Goal: Find specific page/section: Find specific page/section

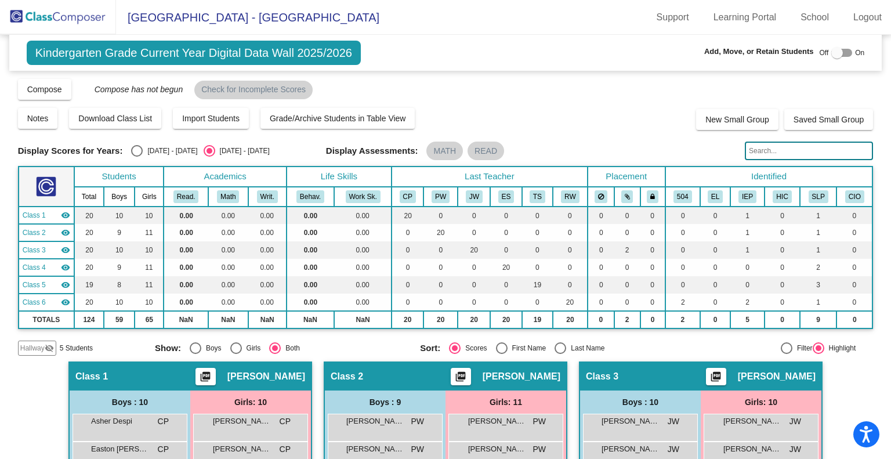
click at [64, 18] on img at bounding box center [58, 17] width 116 height 34
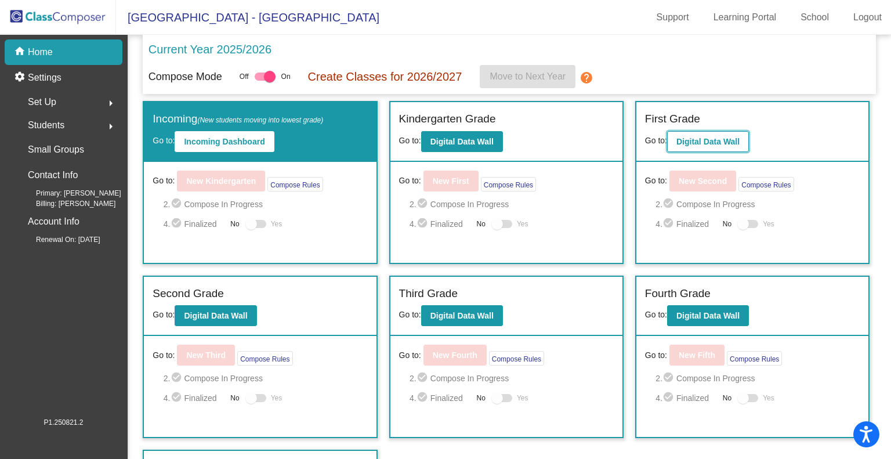
click at [695, 140] on b "Digital Data Wall" at bounding box center [707, 141] width 63 height 9
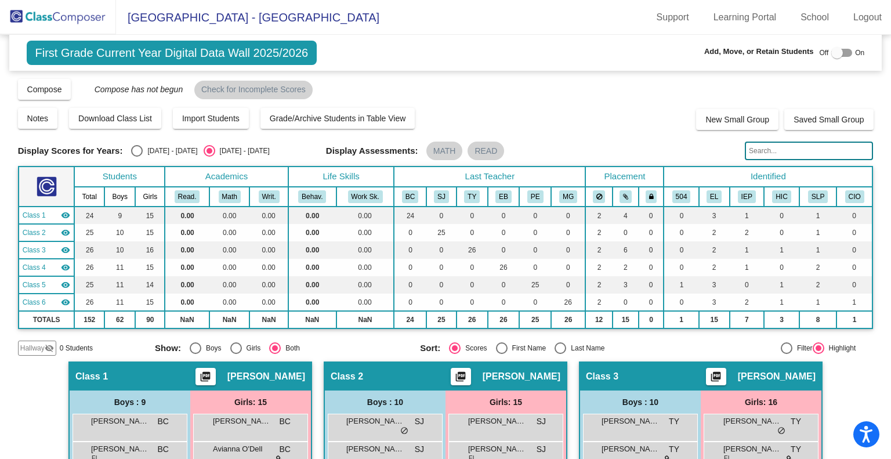
click at [135, 148] on div "Select an option" at bounding box center [137, 151] width 12 height 12
click at [136, 157] on input "[DATE] - [DATE]" at bounding box center [136, 157] width 1 height 1
radio input "true"
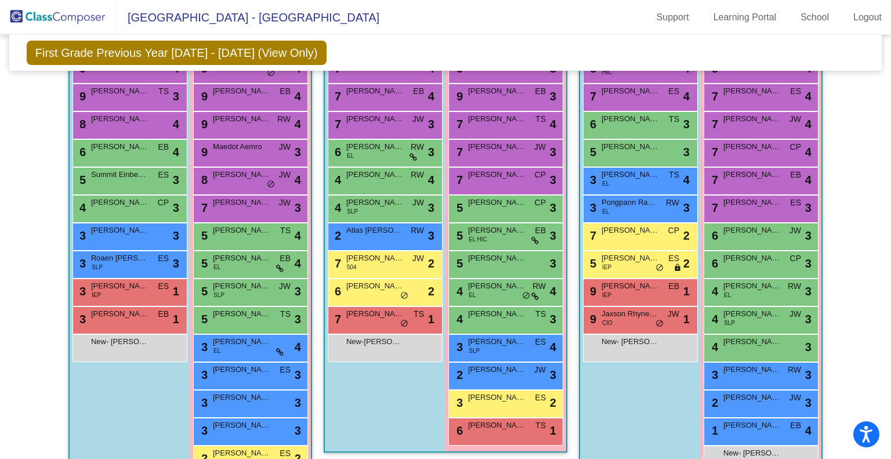
scroll to position [840, 0]
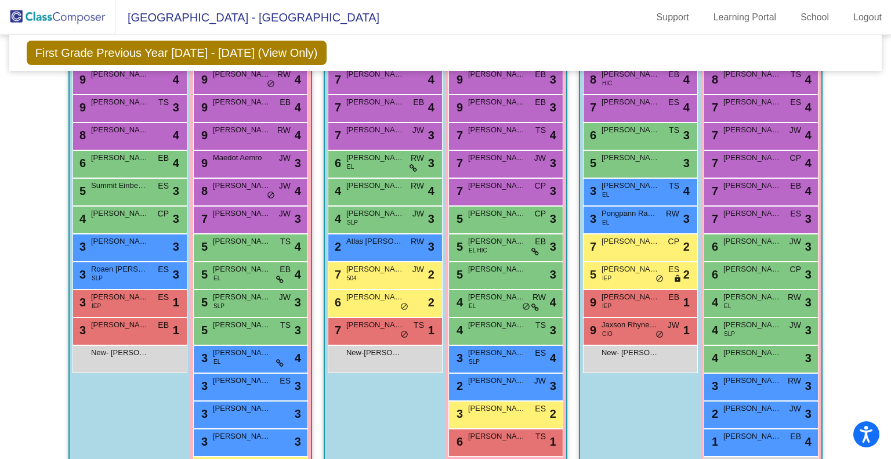
click at [43, 21] on img at bounding box center [58, 17] width 116 height 34
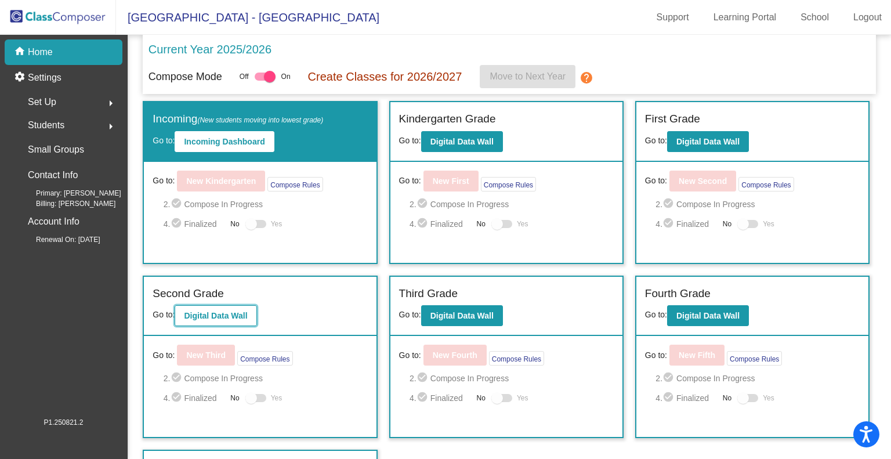
click at [208, 318] on b "Digital Data Wall" at bounding box center [215, 315] width 63 height 9
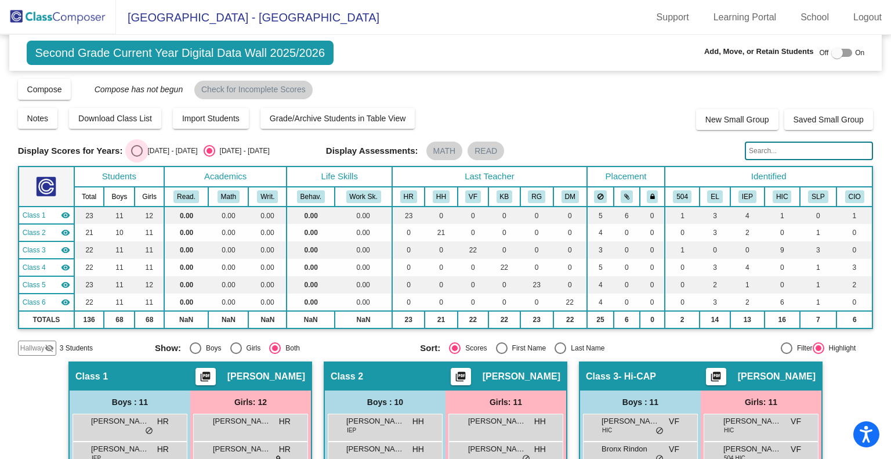
click at [139, 150] on div "Select an option" at bounding box center [137, 151] width 12 height 12
click at [137, 157] on input "[DATE] - [DATE]" at bounding box center [136, 157] width 1 height 1
radio input "true"
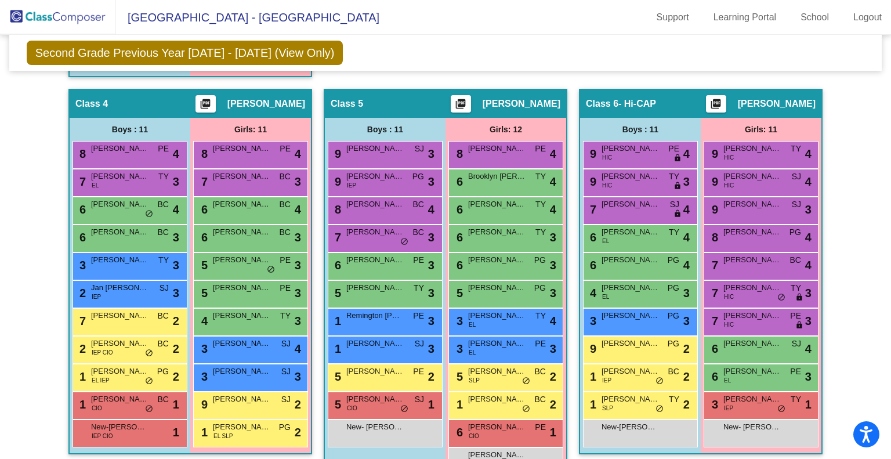
scroll to position [655, 0]
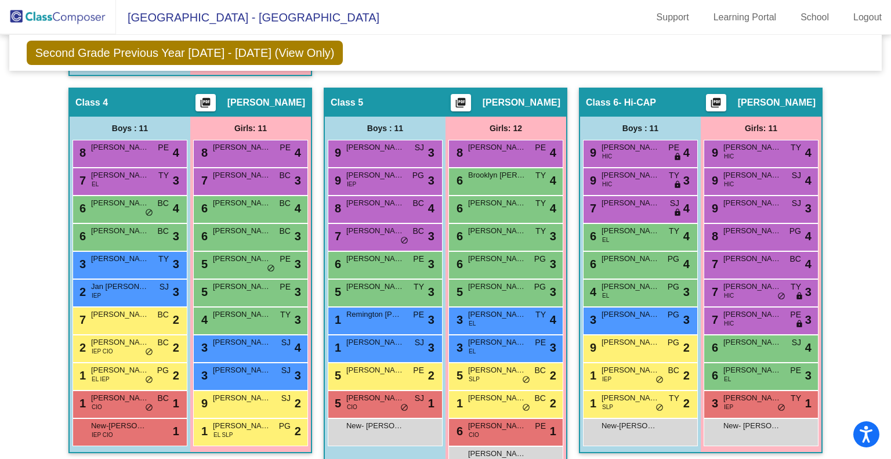
click at [51, 17] on img at bounding box center [58, 17] width 116 height 34
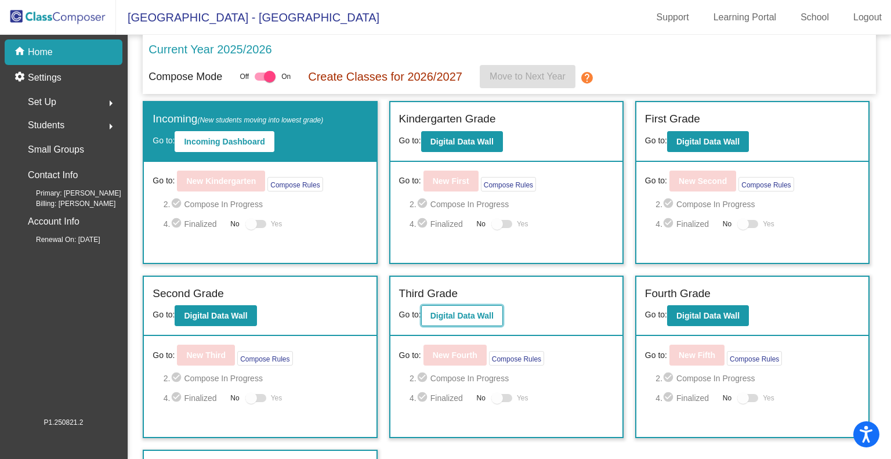
click at [463, 313] on b "Digital Data Wall" at bounding box center [461, 315] width 63 height 9
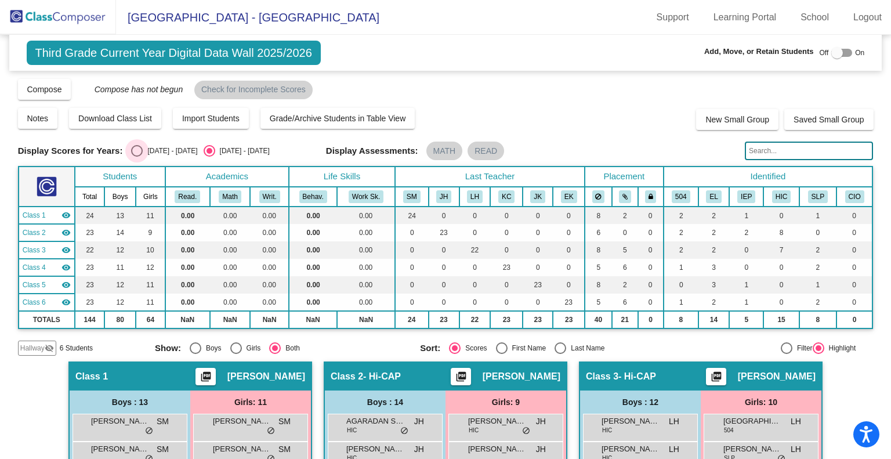
click at [135, 146] on div "Select an option" at bounding box center [137, 151] width 12 height 12
click at [136, 157] on input "[DATE] - [DATE]" at bounding box center [136, 157] width 1 height 1
radio input "true"
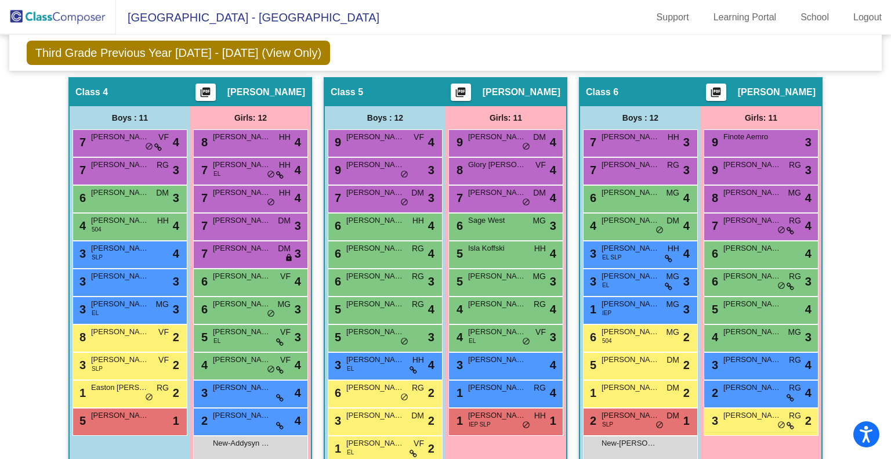
scroll to position [742, 0]
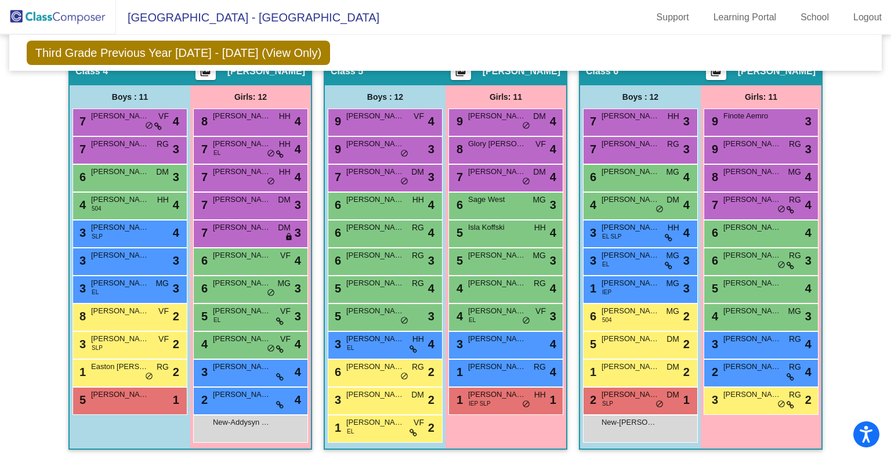
click at [55, 20] on img at bounding box center [58, 17] width 116 height 34
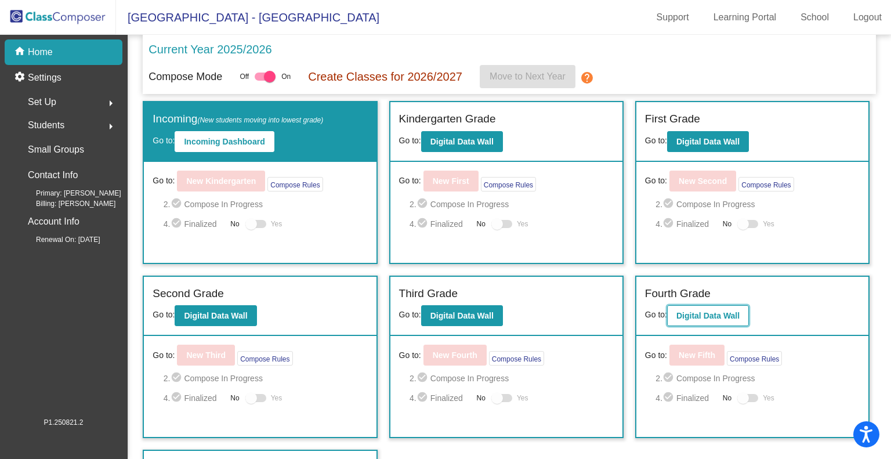
click at [709, 305] on button "Digital Data Wall" at bounding box center [708, 315] width 82 height 21
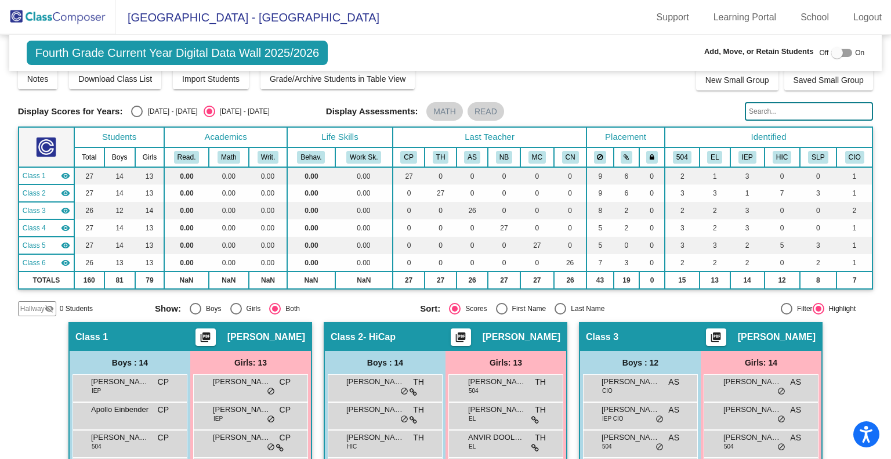
scroll to position [39, 0]
click at [137, 109] on div "Select an option" at bounding box center [137, 112] width 12 height 12
click at [137, 117] on input "[DATE] - [DATE]" at bounding box center [136, 117] width 1 height 1
radio input "true"
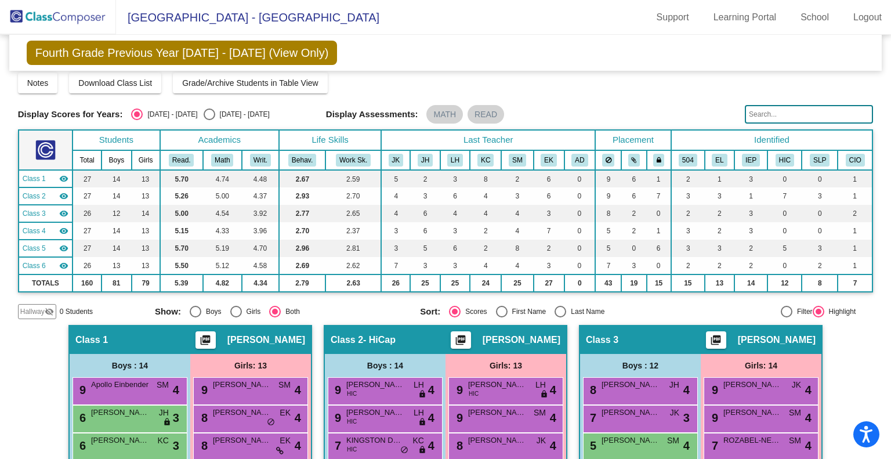
scroll to position [0, 0]
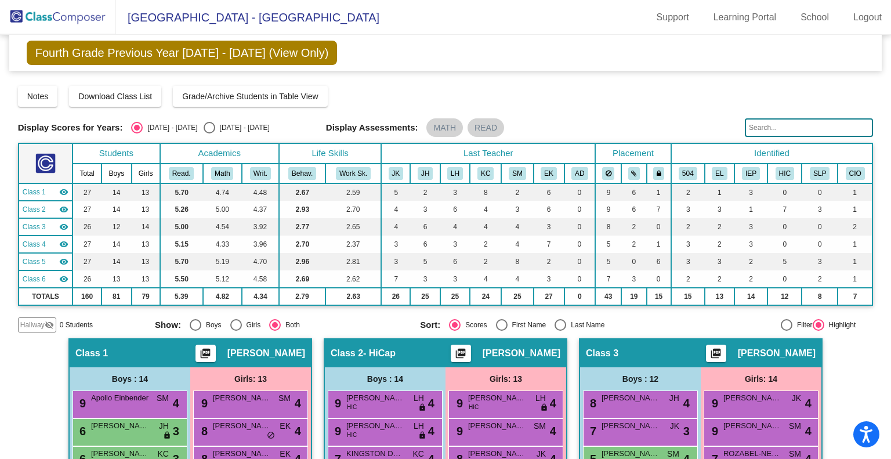
click at [56, 8] on img at bounding box center [58, 17] width 116 height 34
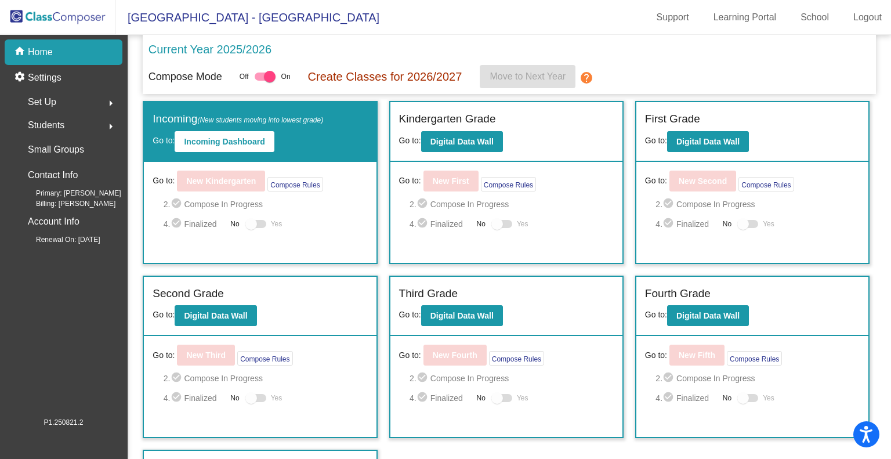
scroll to position [49, 0]
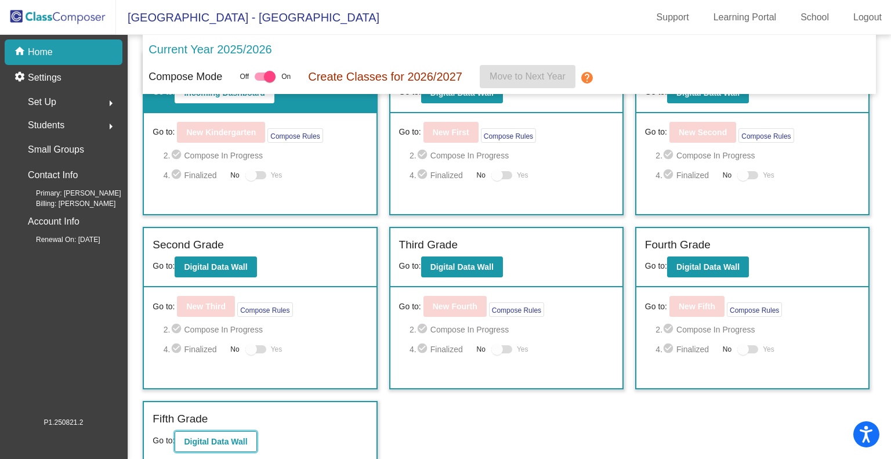
click at [209, 433] on button "Digital Data Wall" at bounding box center [216, 441] width 82 height 21
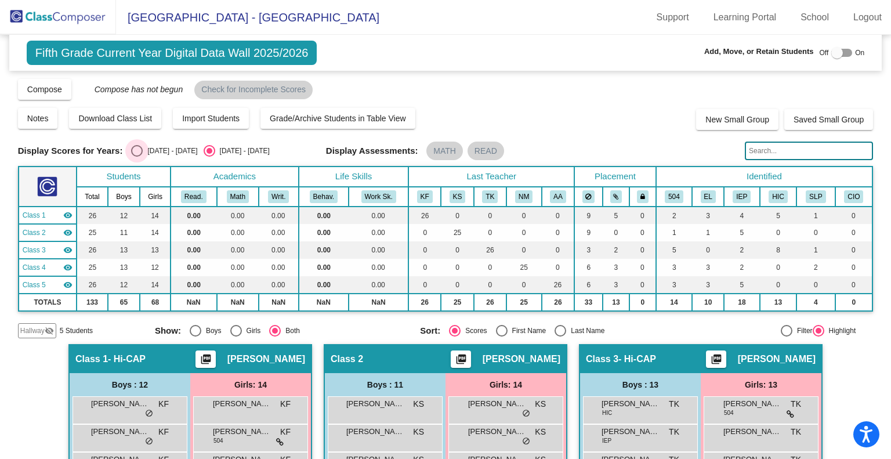
click at [135, 151] on div "Select an option" at bounding box center [137, 151] width 12 height 12
click at [136, 157] on input "[DATE] - [DATE]" at bounding box center [136, 157] width 1 height 1
radio input "true"
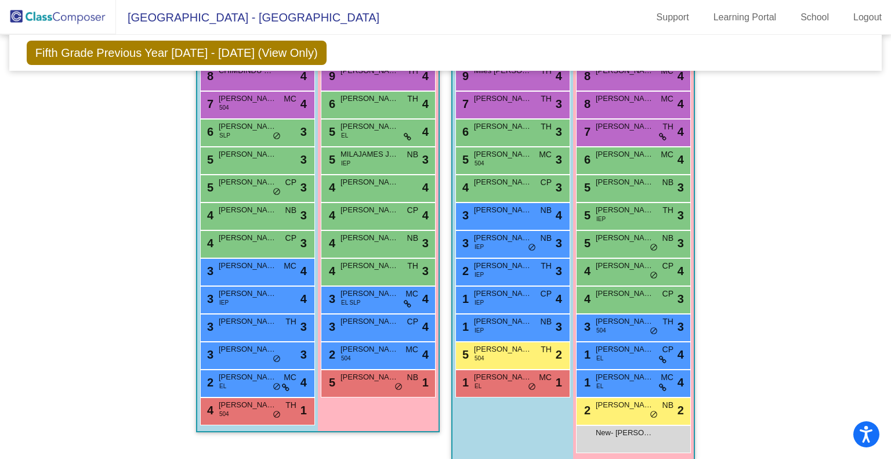
scroll to position [772, 0]
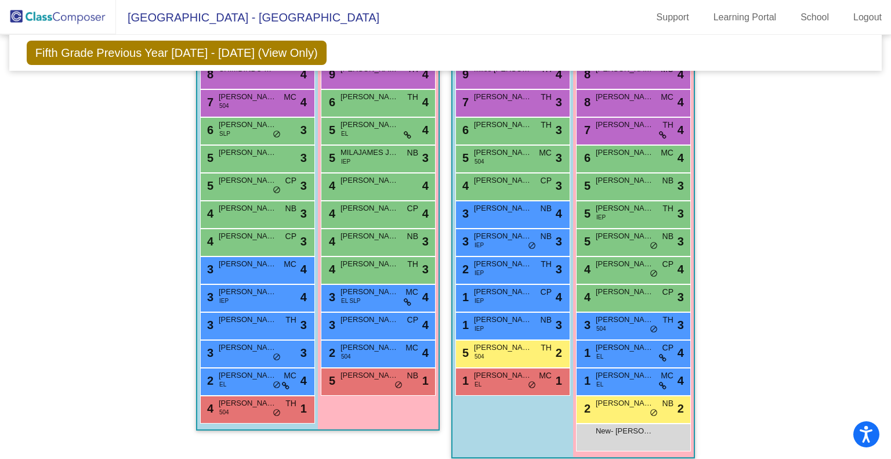
click at [55, 13] on img at bounding box center [58, 17] width 116 height 34
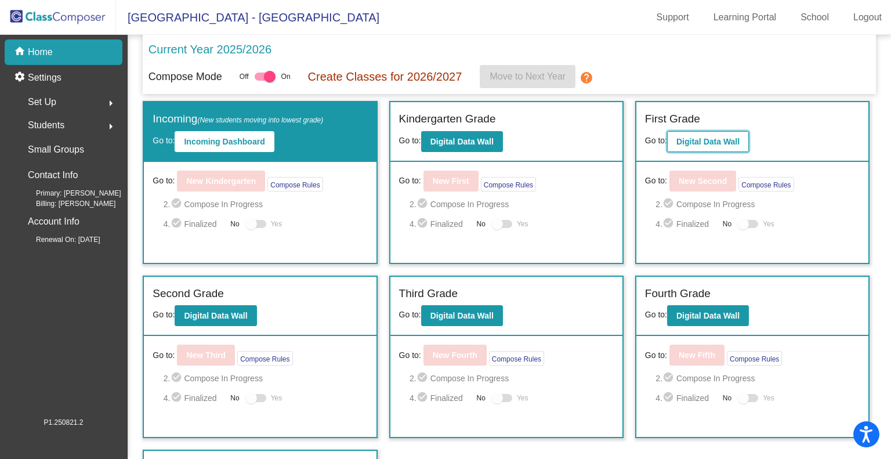
click at [702, 139] on b "Digital Data Wall" at bounding box center [707, 141] width 63 height 9
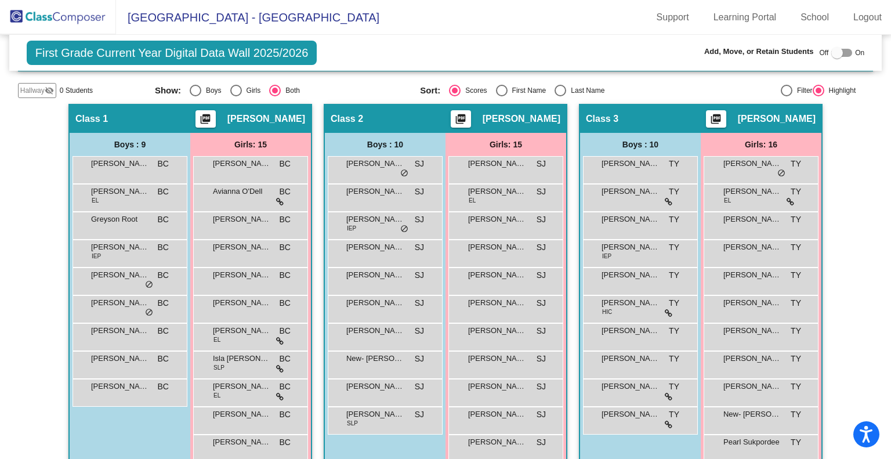
scroll to position [259, 0]
